Goal: Task Accomplishment & Management: Use online tool/utility

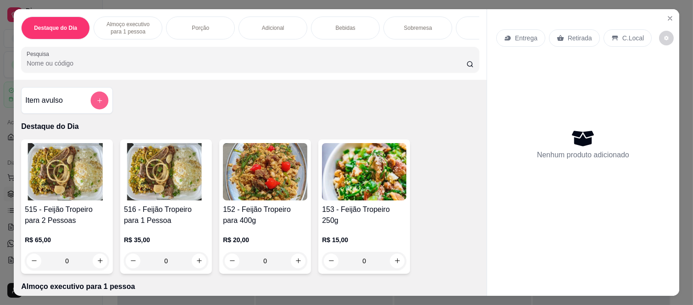
click at [98, 103] on icon "add-separate-item" at bounding box center [99, 100] width 5 height 5
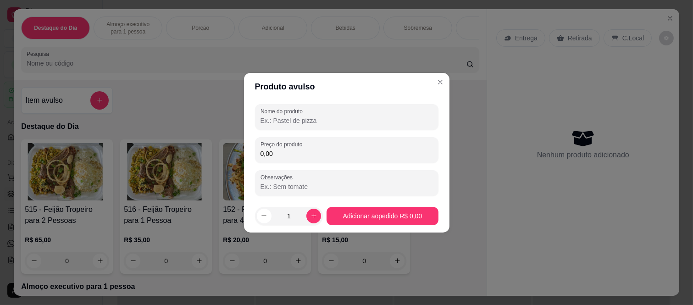
click at [356, 122] on input "Nome do produto" at bounding box center [347, 120] width 173 height 9
click at [287, 154] on input "0,00" at bounding box center [347, 153] width 173 height 9
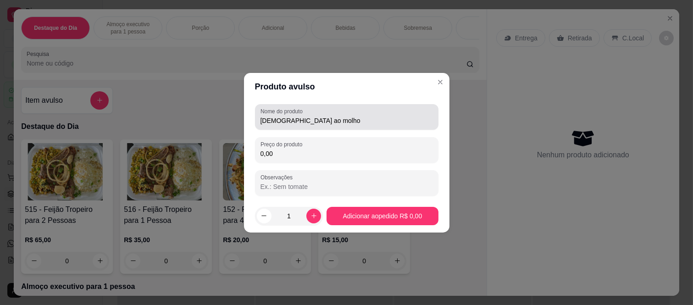
click at [322, 118] on input "[DEMOGRAPHIC_DATA] ao molho" at bounding box center [347, 120] width 173 height 9
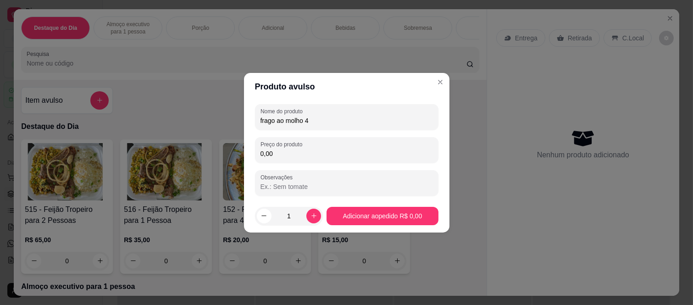
type input "frago ao molho 4"
click at [303, 153] on input "0,00" at bounding box center [347, 153] width 173 height 9
type input "60,00"
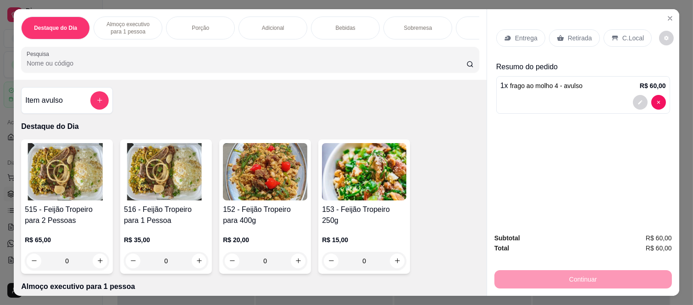
click at [85, 102] on div "Item avulso" at bounding box center [67, 100] width 84 height 18
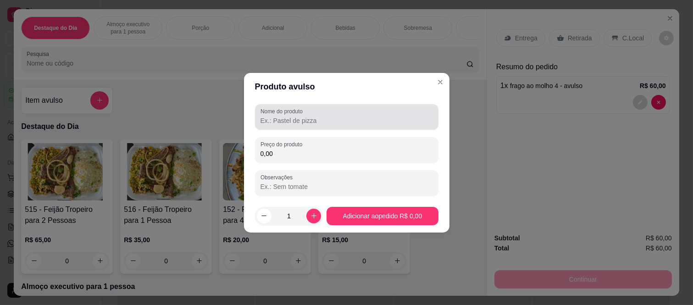
click at [303, 113] on label "Nome do produto" at bounding box center [283, 111] width 45 height 8
click at [303, 116] on input "Nome do produto" at bounding box center [347, 120] width 173 height 9
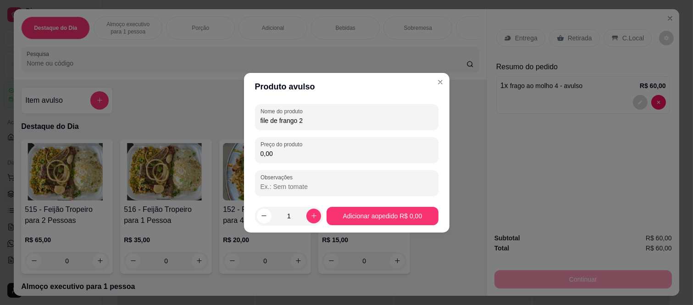
type input "file de frango 2"
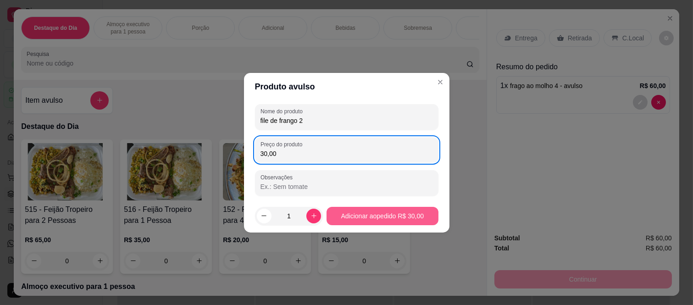
type input "30,00"
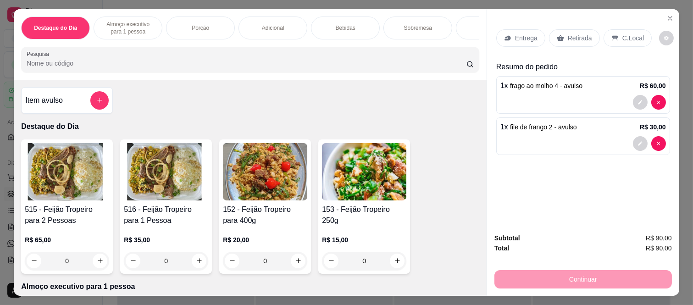
click at [574, 38] on p "Retirada" at bounding box center [580, 38] width 24 height 9
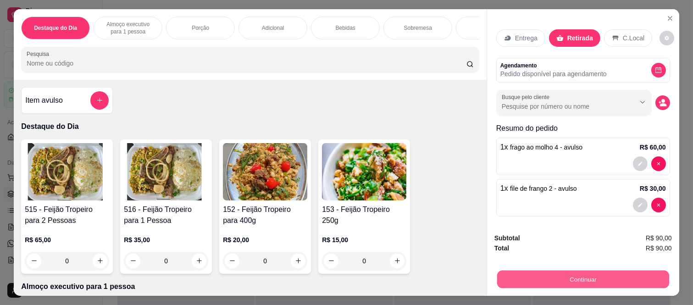
click at [559, 273] on button "Continuar" at bounding box center [583, 280] width 172 height 18
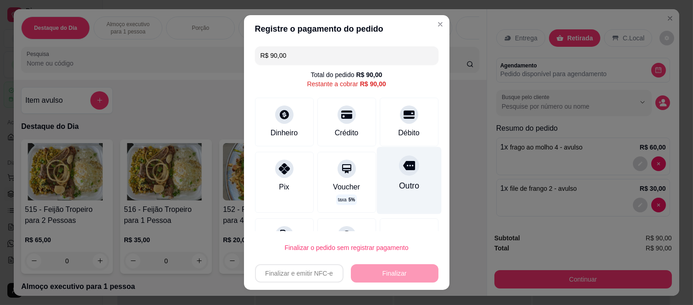
click at [403, 167] on icon at bounding box center [409, 165] width 12 height 9
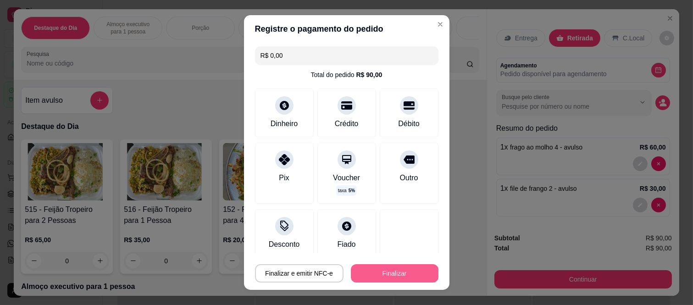
click at [384, 273] on button "Finalizar" at bounding box center [395, 273] width 88 height 18
type input "-R$ 90,00"
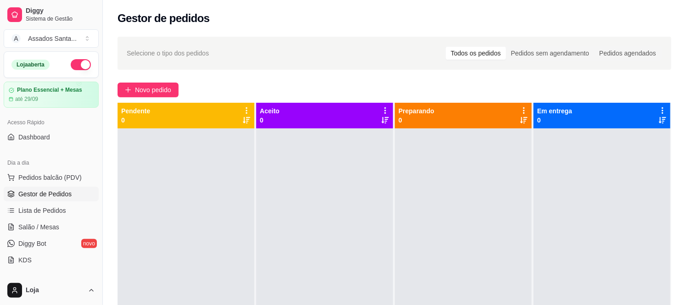
click at [38, 195] on span "Gestor de Pedidos" at bounding box center [44, 194] width 53 height 9
click at [38, 192] on span "Gestor de Pedidos" at bounding box center [44, 194] width 53 height 9
click at [45, 207] on span "Lista de Pedidos" at bounding box center [42, 210] width 48 height 9
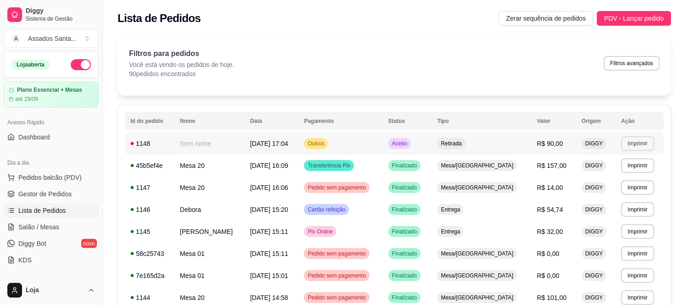
click at [631, 143] on button "Imprimir" at bounding box center [637, 143] width 33 height 15
click at [614, 179] on button "IMPRESSORA caixa" at bounding box center [625, 175] width 67 height 15
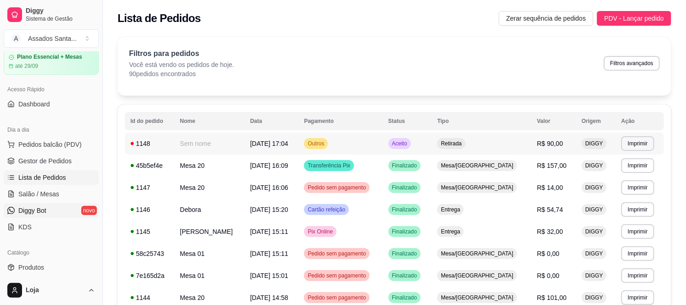
scroll to position [102, 0]
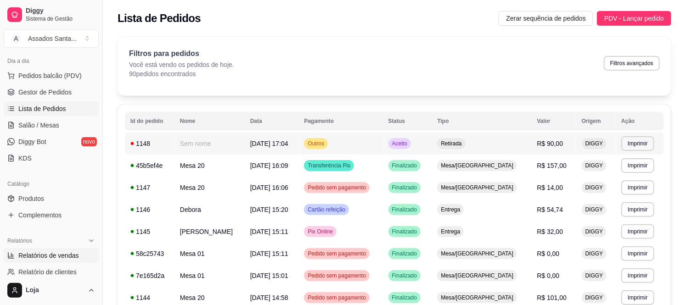
click at [63, 255] on span "Relatórios de vendas" at bounding box center [48, 255] width 61 height 9
select select "ALL"
select select "0"
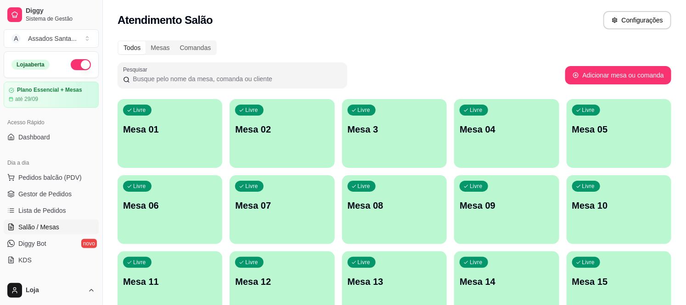
scroll to position [102, 0]
